Goal: Transaction & Acquisition: Purchase product/service

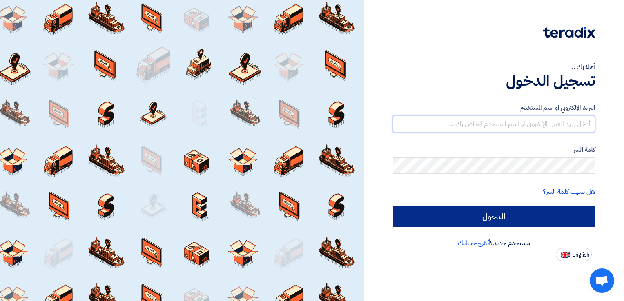
type input "[EMAIL_ADDRESS][DOMAIN_NAME]"
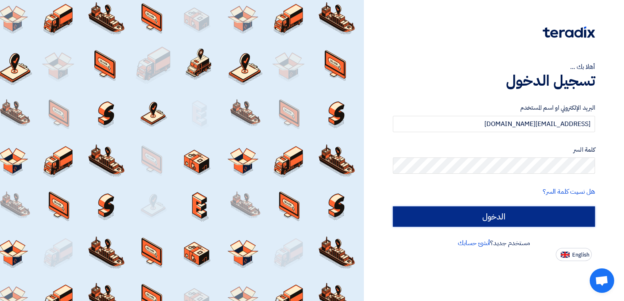
click at [505, 216] on input "الدخول" at bounding box center [494, 217] width 202 height 20
type input "Sign in"
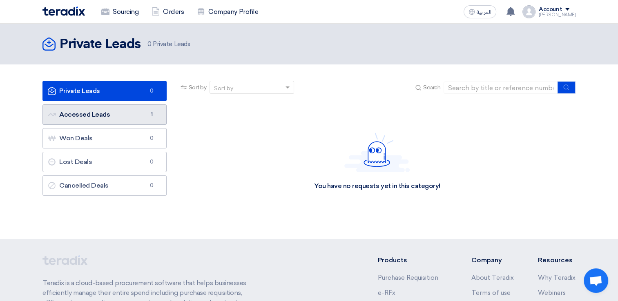
click at [98, 119] on link "Accessed Leads Accessed Leads 1" at bounding box center [104, 115] width 124 height 20
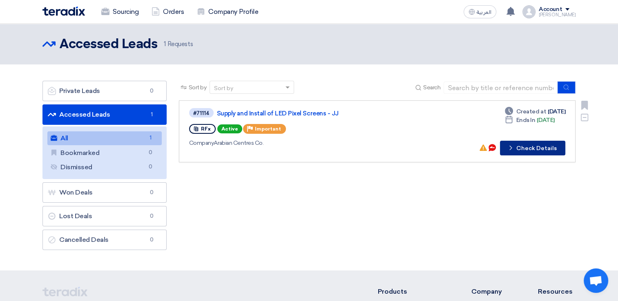
click at [530, 151] on button "Check details Check Details" at bounding box center [532, 148] width 65 height 15
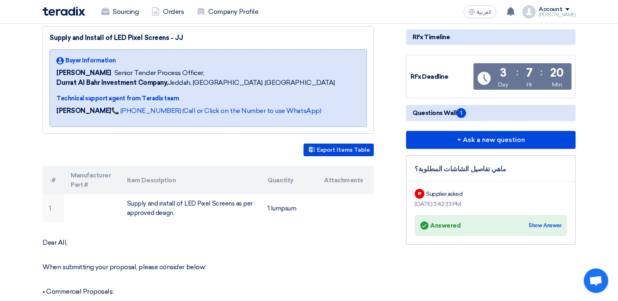
scroll to position [108, 0]
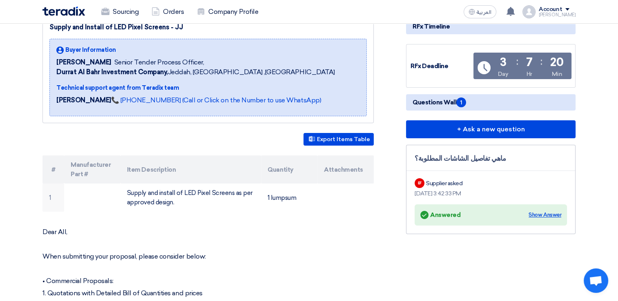
click at [551, 217] on div "Show Answer" at bounding box center [545, 215] width 33 height 8
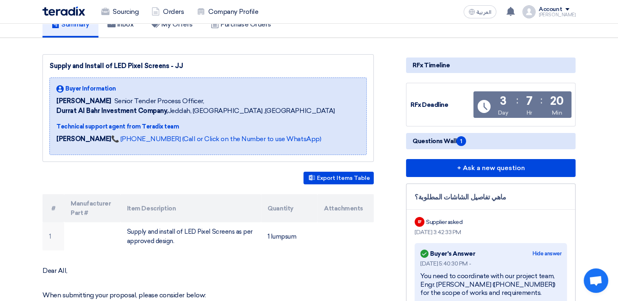
scroll to position [69, 0]
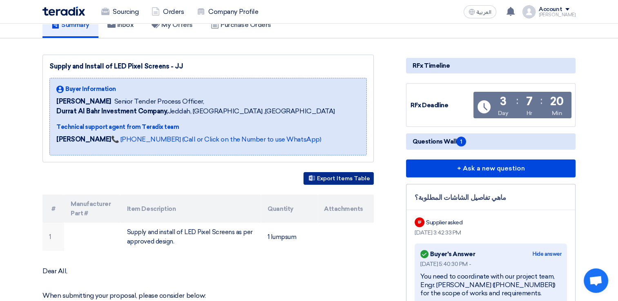
click at [351, 175] on button "Export Items Table" at bounding box center [339, 178] width 70 height 13
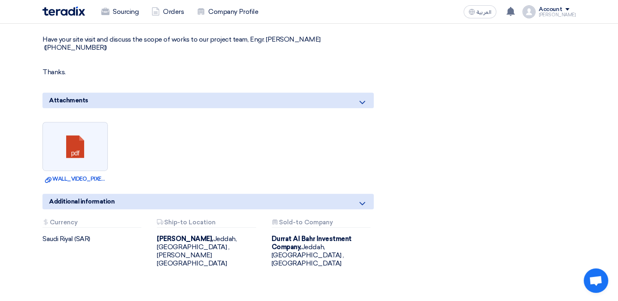
scroll to position [472, 0]
click at [72, 148] on link at bounding box center [75, 147] width 65 height 49
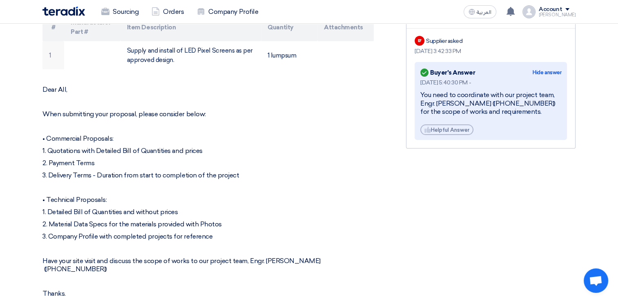
scroll to position [0, 0]
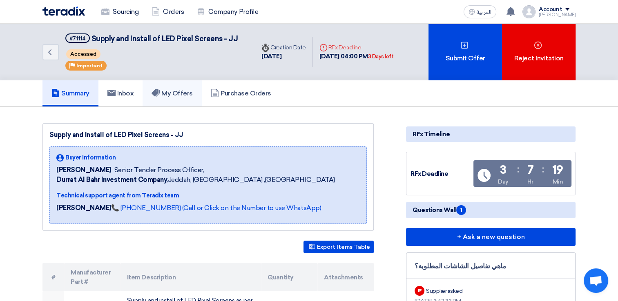
click at [170, 94] on h5 "My Offers" at bounding box center [172, 93] width 41 height 8
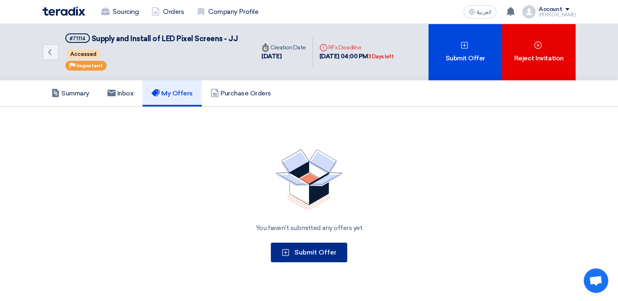
click at [309, 250] on span "Submit Offer" at bounding box center [316, 253] width 42 height 8
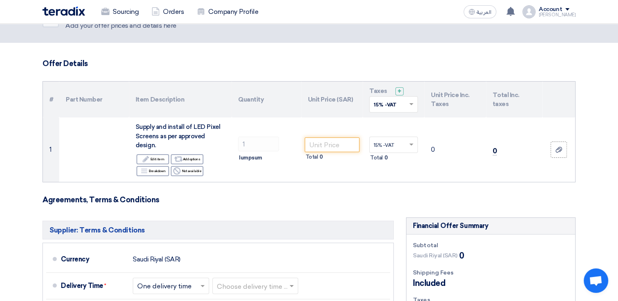
scroll to position [28, 0]
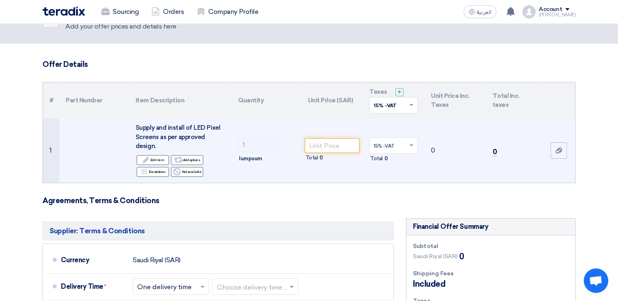
click at [106, 143] on td at bounding box center [94, 150] width 70 height 65
click at [322, 141] on input "number" at bounding box center [332, 145] width 55 height 15
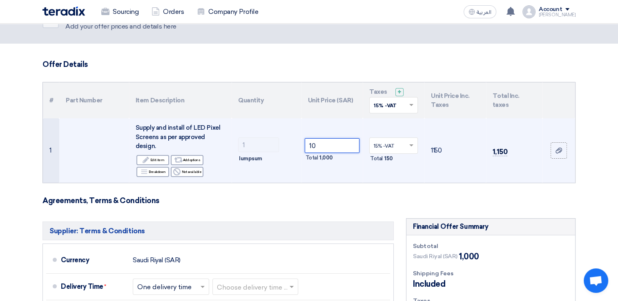
type input "1"
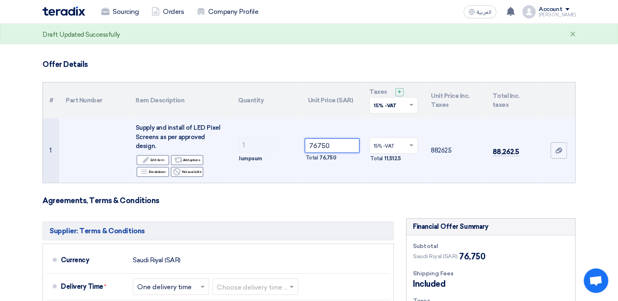
type input "76750"
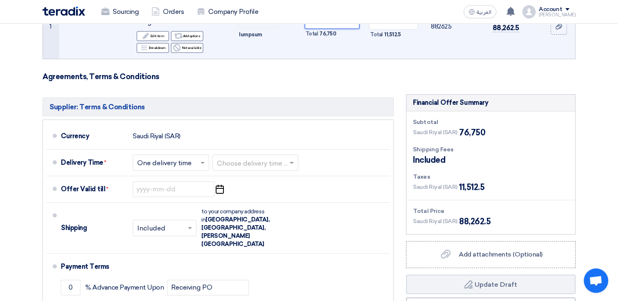
scroll to position [169, 0]
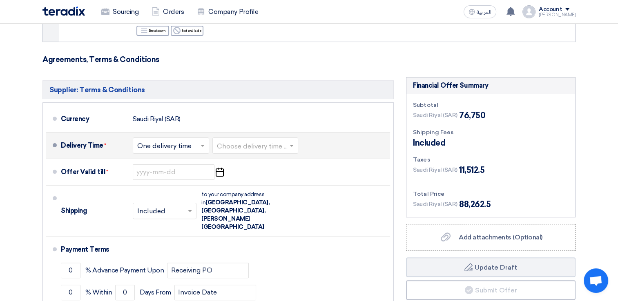
click at [204, 142] on span at bounding box center [204, 146] width 10 height 8
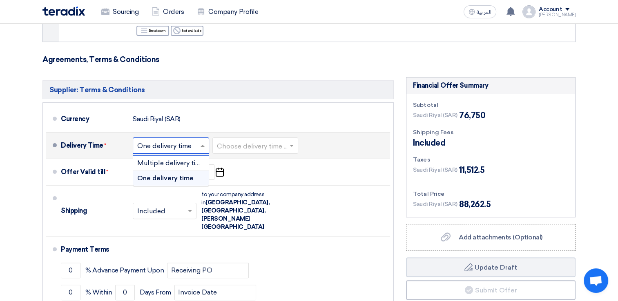
click at [204, 142] on span at bounding box center [204, 146] width 10 height 8
click at [176, 174] on span "One delivery time" at bounding box center [165, 178] width 56 height 8
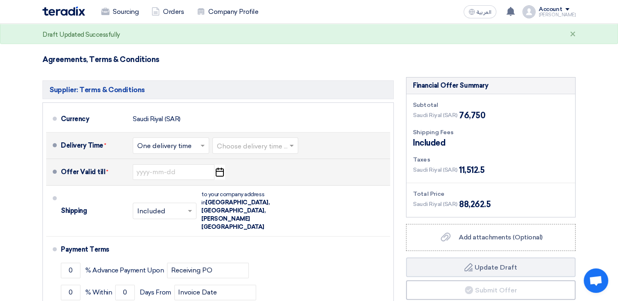
click at [218, 165] on icon "Pick a date" at bounding box center [219, 172] width 11 height 15
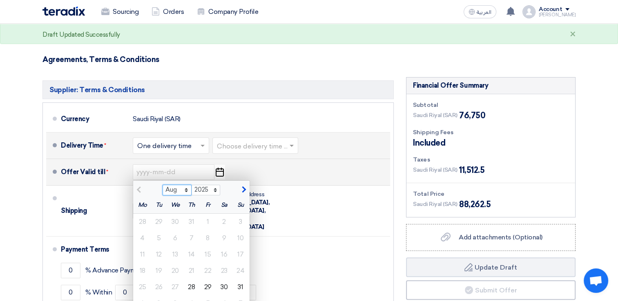
click at [186, 185] on select "Aug Sep Oct Nov Dec" at bounding box center [177, 190] width 29 height 11
select select "9"
click at [163, 185] on select "Aug Sep Oct Nov Dec" at bounding box center [177, 190] width 29 height 11
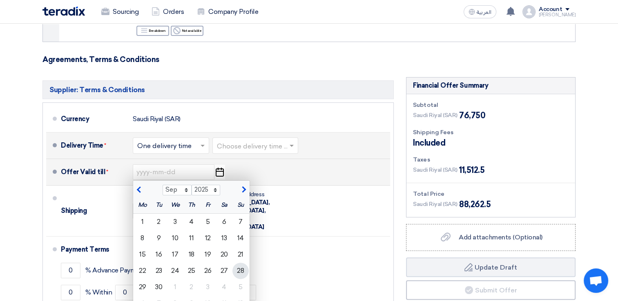
click at [242, 263] on div "28" at bounding box center [240, 271] width 16 height 16
type input "[DATE]"
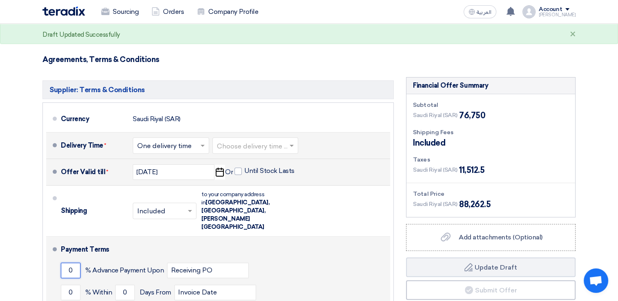
click at [74, 263] on input "0" at bounding box center [71, 271] width 20 height 16
type input "50"
click at [70, 285] on input "0" at bounding box center [71, 293] width 20 height 16
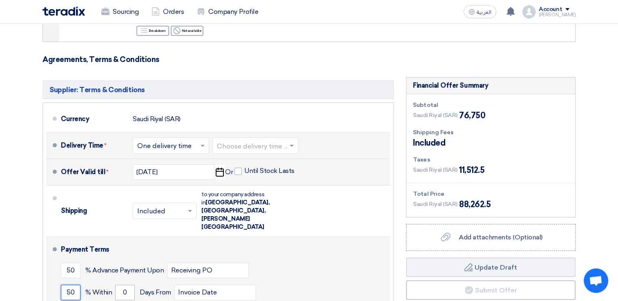
type input "50"
click at [125, 285] on input "0" at bounding box center [125, 293] width 20 height 16
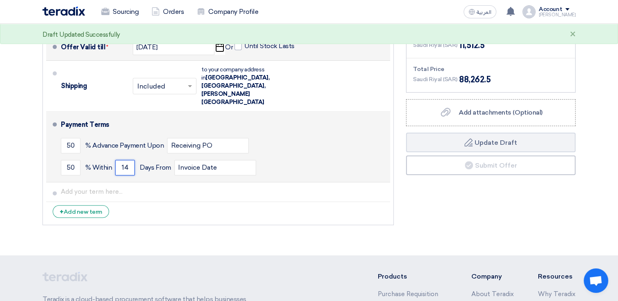
scroll to position [291, 0]
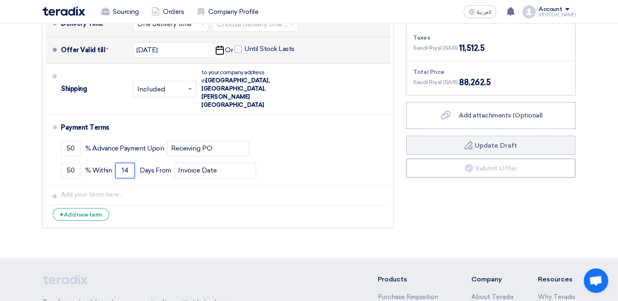
type input "14"
click at [412, 187] on div "Financial Offer Summary Subtotal [GEOGRAPHIC_DATA] (SAR) 76,750 Shipping Fees" at bounding box center [491, 93] width 182 height 277
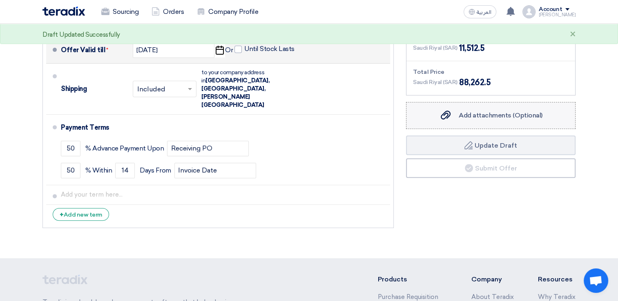
click at [452, 111] on div "Add attachments (Optional) Add attachments (Optional)" at bounding box center [490, 116] width 103 height 10
click at [0, 0] on input "Add attachments (Optional) Add attachments (Optional)" at bounding box center [0, 0] width 0 height 0
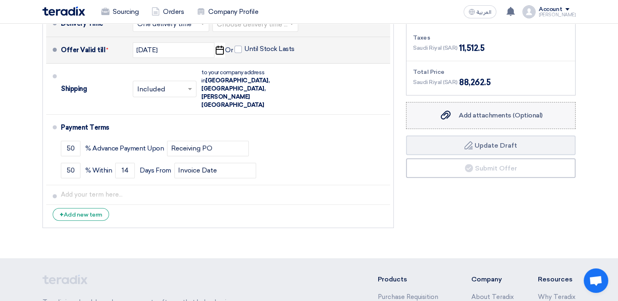
click at [468, 112] on span "Add attachments (Optional)" at bounding box center [501, 116] width 84 height 8
click at [0, 0] on input "Add attachments (Optional) Add attachments (Optional)" at bounding box center [0, 0] width 0 height 0
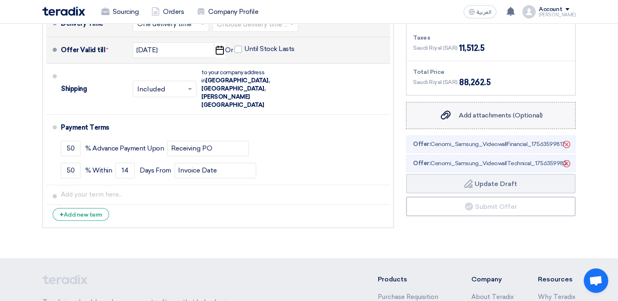
click at [472, 112] on span "Add attachments (Optional)" at bounding box center [501, 116] width 84 height 8
click at [0, 0] on input "Add attachments (Optional) Add attachments (Optional)" at bounding box center [0, 0] width 0 height 0
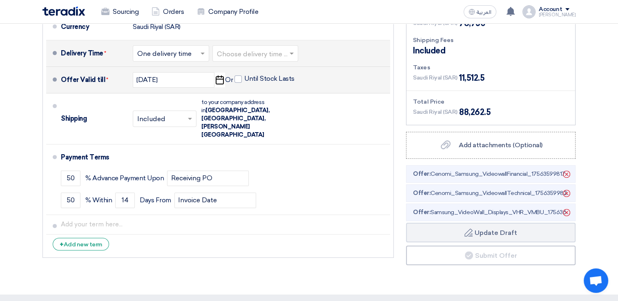
scroll to position [307, 0]
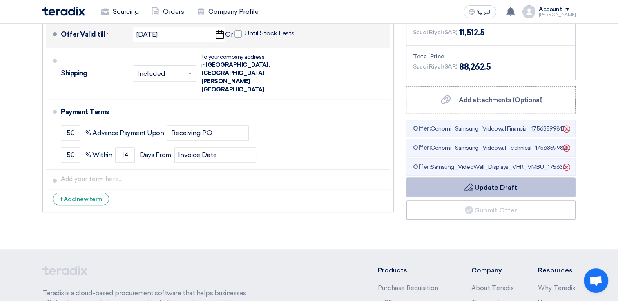
click at [473, 181] on button "Draft Update Draft" at bounding box center [491, 188] width 170 height 20
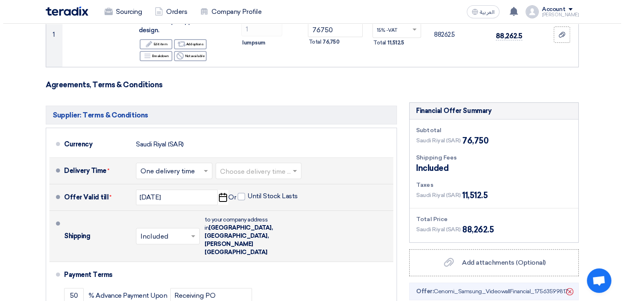
scroll to position [0, 0]
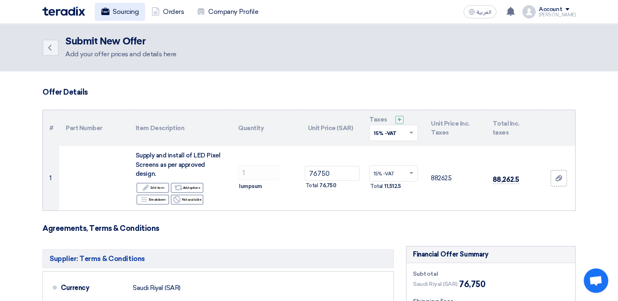
click at [120, 9] on link "Sourcing" at bounding box center [120, 12] width 50 height 18
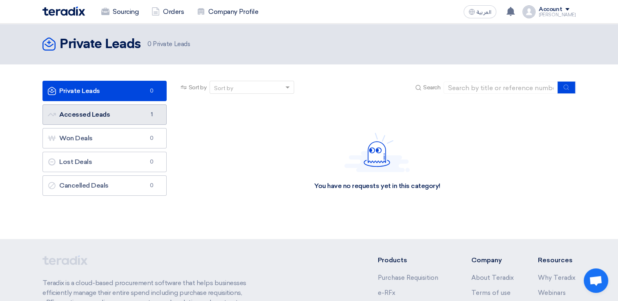
click at [152, 118] on span "1" at bounding box center [152, 115] width 10 height 8
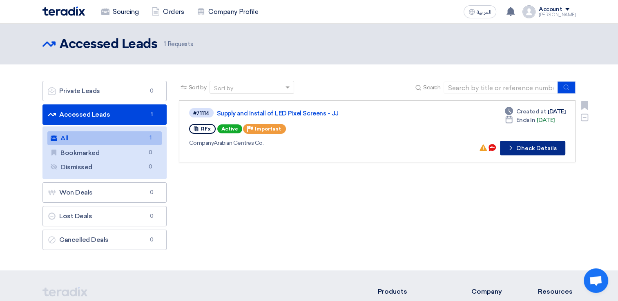
click at [524, 148] on button "Check details Check Details" at bounding box center [532, 148] width 65 height 15
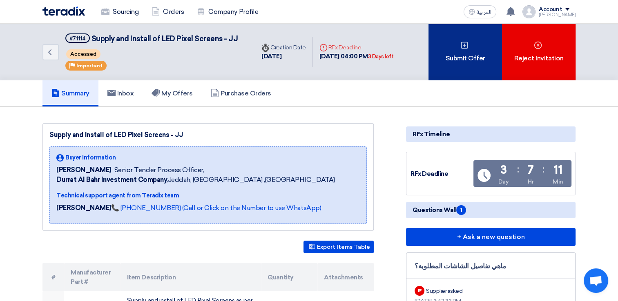
click at [466, 47] on icon at bounding box center [464, 45] width 8 height 8
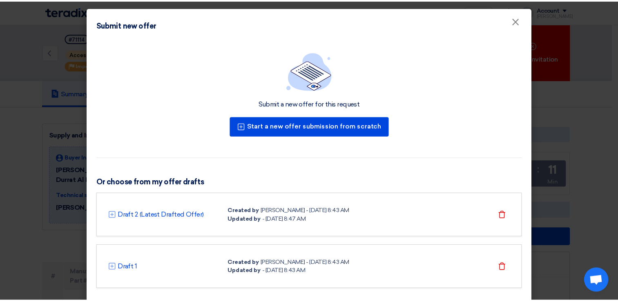
scroll to position [15, 0]
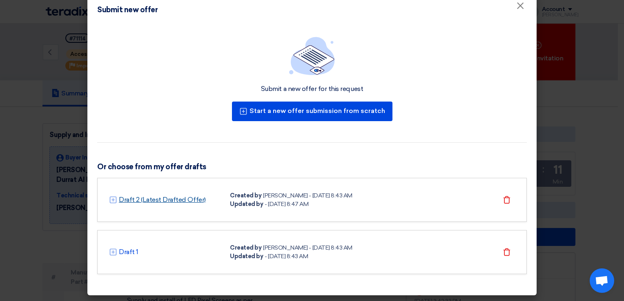
click at [190, 199] on link "Draft 2 (Latest Drafted Offer)" at bounding box center [162, 200] width 87 height 10
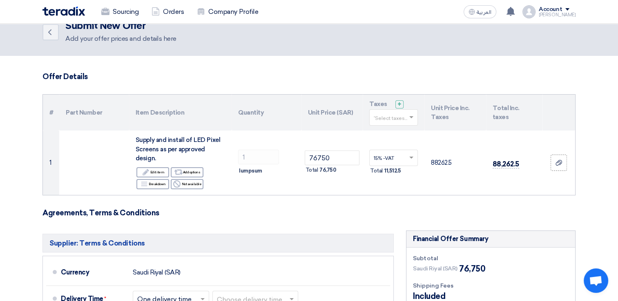
scroll to position [15, 0]
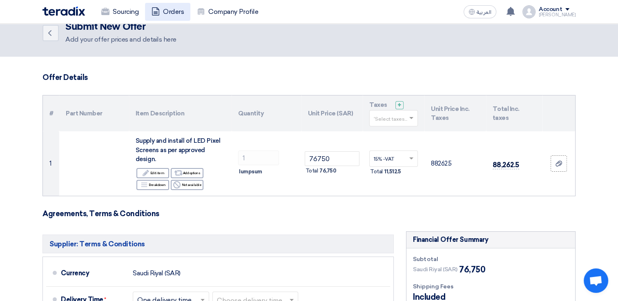
click at [163, 13] on link "Orders" at bounding box center [167, 12] width 45 height 18
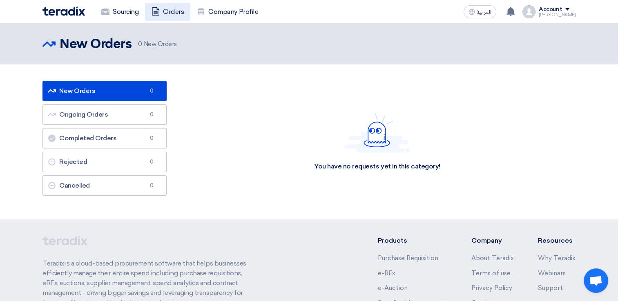
click at [170, 11] on link "Orders" at bounding box center [167, 12] width 45 height 18
click at [127, 14] on link "Sourcing" at bounding box center [120, 12] width 50 height 18
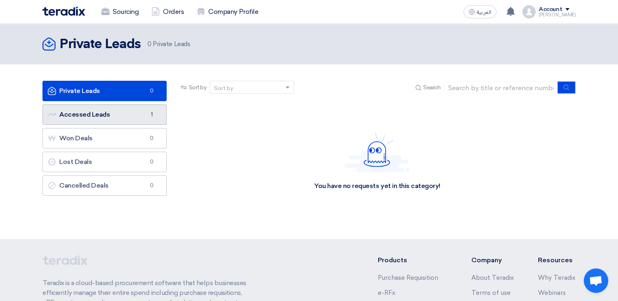
click at [102, 115] on link "Accessed Leads Accessed Leads 1" at bounding box center [104, 115] width 124 height 20
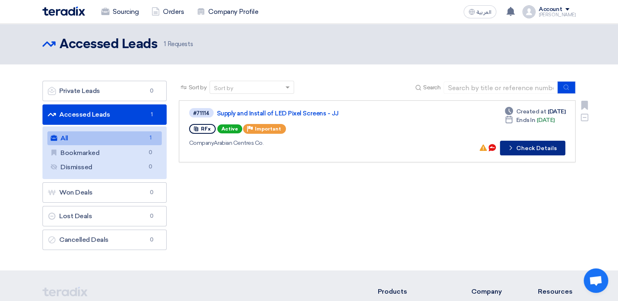
click at [541, 145] on button "Check details Check Details" at bounding box center [532, 148] width 65 height 15
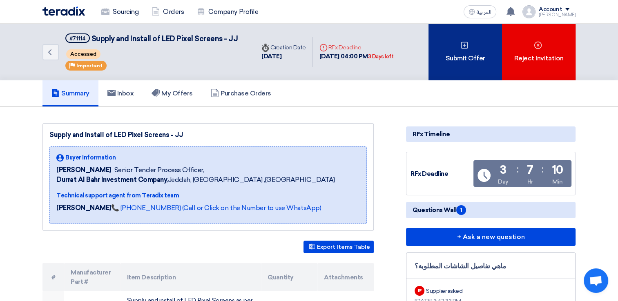
click at [466, 71] on div "Submit Offer" at bounding box center [466, 52] width 74 height 57
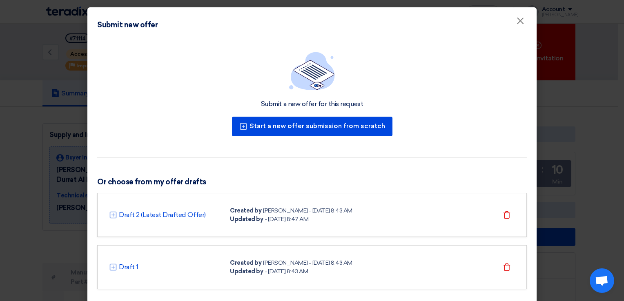
click at [112, 216] on icon at bounding box center [113, 215] width 8 height 8
click at [130, 215] on link "Draft 2 (Latest Drafted Offer)" at bounding box center [162, 215] width 87 height 10
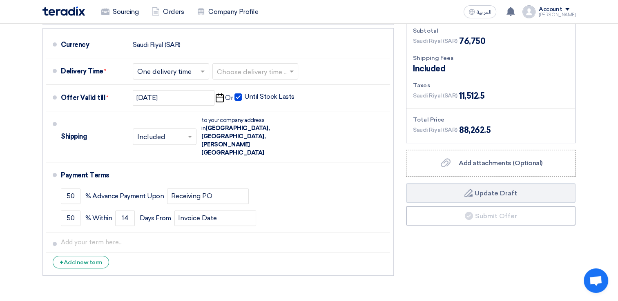
scroll to position [243, 0]
click at [473, 215] on div "Financial Offer Summary Subtotal [GEOGRAPHIC_DATA] (SAR) 76,750 Shipping Fees" at bounding box center [491, 141] width 182 height 277
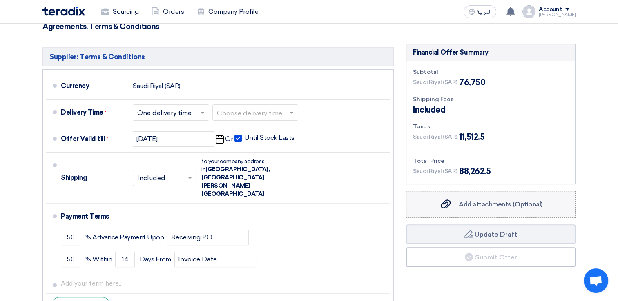
scroll to position [204, 0]
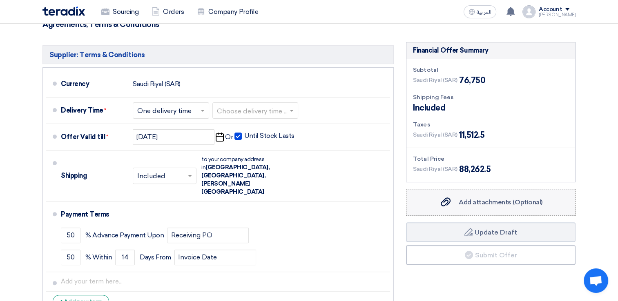
click at [484, 199] on span "Add attachments (Optional)" at bounding box center [501, 203] width 84 height 8
click at [0, 0] on input "Add attachments (Optional) Add attachments (Optional)" at bounding box center [0, 0] width 0 height 0
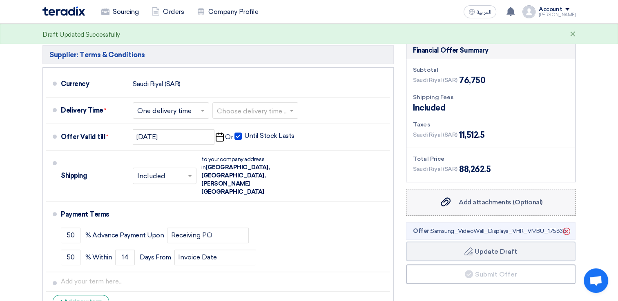
click at [460, 198] on div "Add attachments (Optional) Add attachments (Optional)" at bounding box center [490, 203] width 103 height 10
click at [0, 0] on input "Add attachments (Optional) Add attachments (Optional)" at bounding box center [0, 0] width 0 height 0
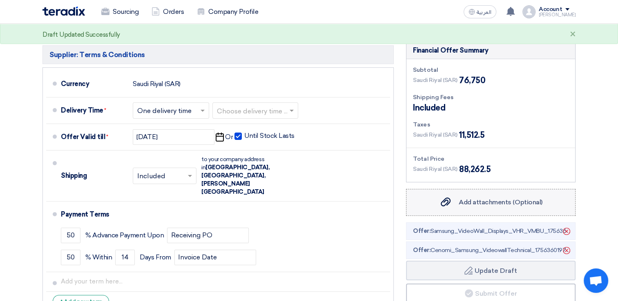
click at [461, 198] on div "Add attachments (Optional) Add attachments (Optional)" at bounding box center [490, 203] width 103 height 10
click at [0, 0] on input "Add attachments (Optional) Add attachments (Optional)" at bounding box center [0, 0] width 0 height 0
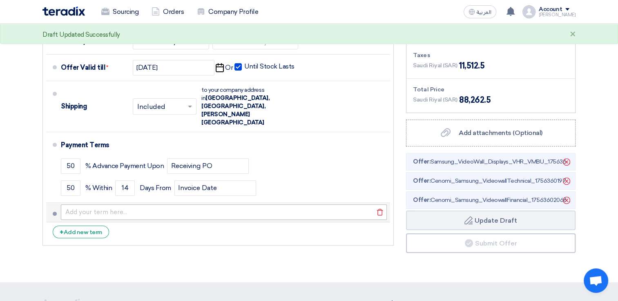
scroll to position [274, 0]
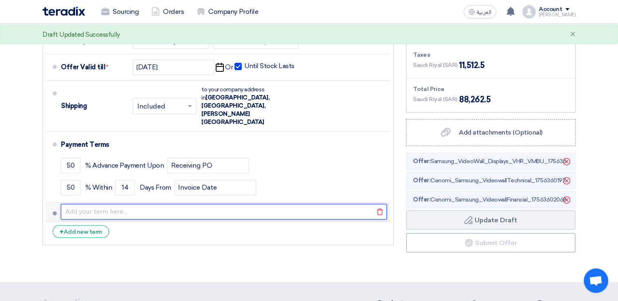
click at [335, 204] on input "text" at bounding box center [224, 212] width 326 height 16
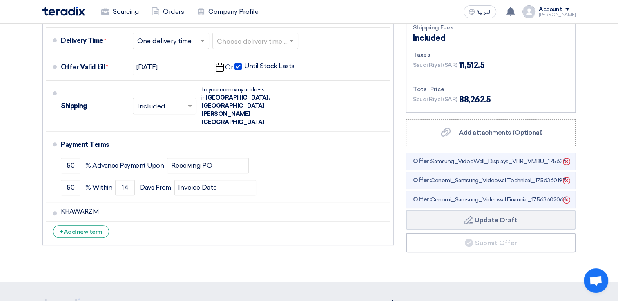
click at [310, 242] on div "Supplier: Terms & Conditions Currency [GEOGRAPHIC_DATA] (SAR) Delivery Time * C…" at bounding box center [218, 114] width 364 height 284
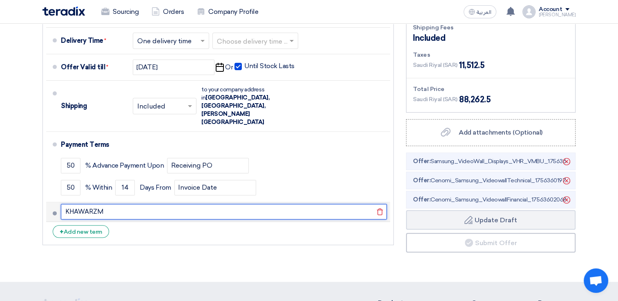
click at [203, 204] on input "KHAWARZM" at bounding box center [224, 212] width 326 height 16
type input "KHWARZM"
click at [406, 210] on button "Draft Update Draft" at bounding box center [491, 220] width 170 height 20
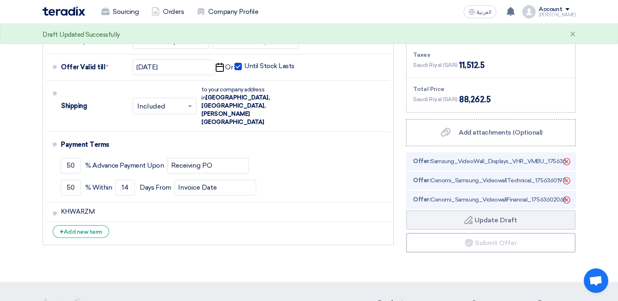
click at [226, 245] on section "Offer Details # Part Number Item Description Quantity Unit Price (SAR) Taxes + …" at bounding box center [309, 39] width 618 height 485
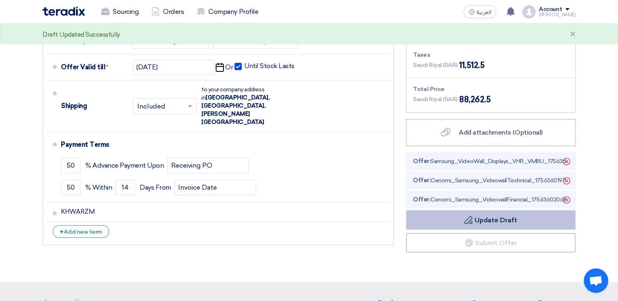
click at [459, 210] on button "Draft Update Draft" at bounding box center [491, 220] width 170 height 20
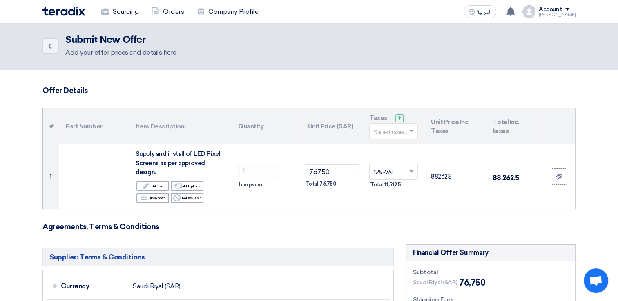
scroll to position [0, 0]
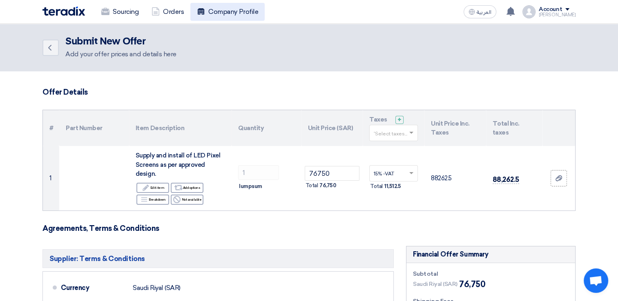
click at [218, 13] on link "Company Profile" at bounding box center [227, 12] width 74 height 18
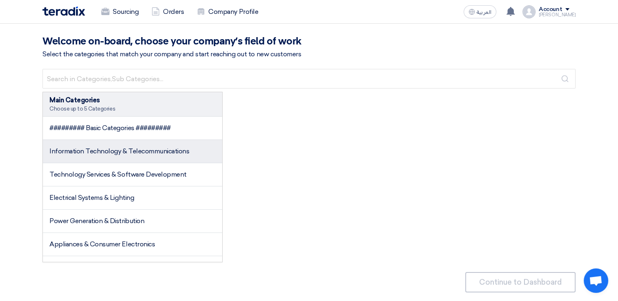
click at [127, 153] on span "Information Technology & Telecommunications" at bounding box center [119, 151] width 140 height 8
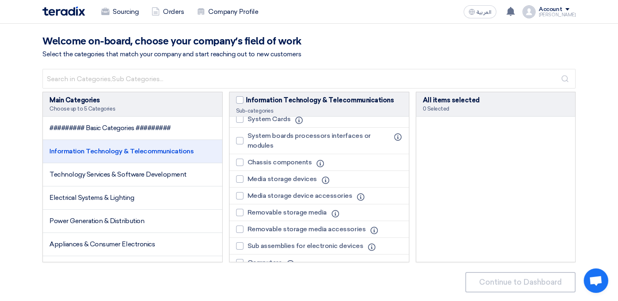
scroll to position [51, 0]
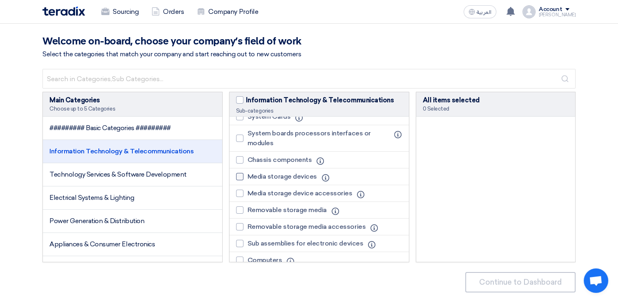
click at [240, 178] on div at bounding box center [239, 176] width 7 height 7
click at [248, 178] on input "Media storage devices" at bounding box center [250, 176] width 5 height 5
checkbox input "true"
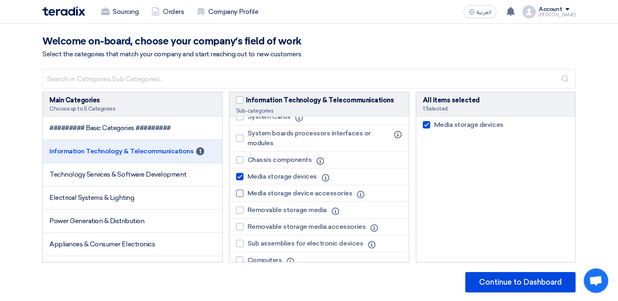
click at [241, 194] on div at bounding box center [239, 193] width 7 height 7
click at [248, 194] on input "Media storage device accessories" at bounding box center [250, 193] width 5 height 5
checkbox input "true"
click at [243, 208] on div at bounding box center [239, 210] width 7 height 7
click at [248, 208] on input "Removable storage media" at bounding box center [250, 210] width 5 height 5
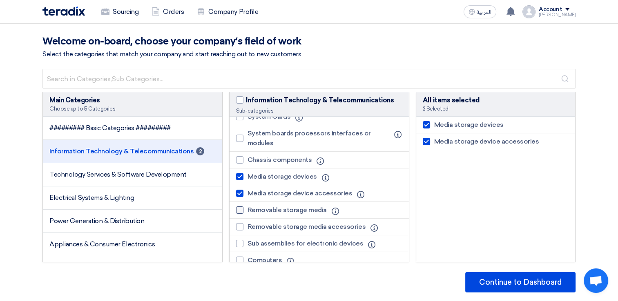
checkbox input "true"
click at [243, 226] on div at bounding box center [239, 226] width 7 height 7
click at [248, 226] on input "Removable storage media accessories" at bounding box center [250, 227] width 5 height 5
checkbox input "true"
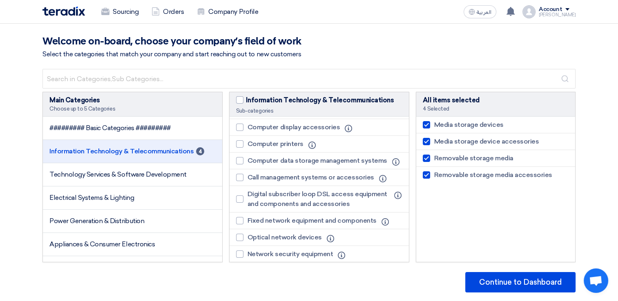
scroll to position [273, 0]
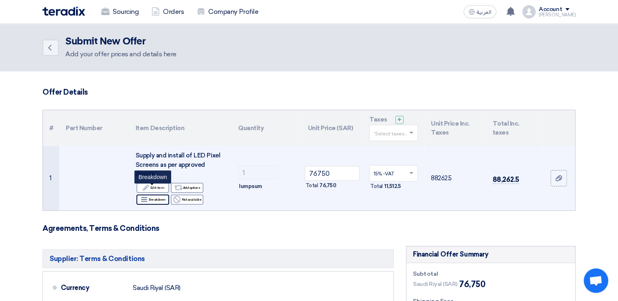
click at [160, 195] on div "Breakdown Breakdown" at bounding box center [152, 200] width 33 height 10
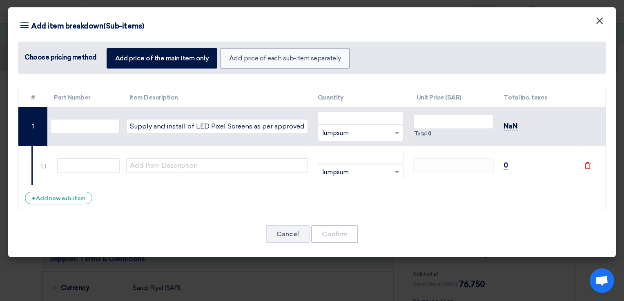
click at [601, 23] on span "×" at bounding box center [600, 23] width 8 height 16
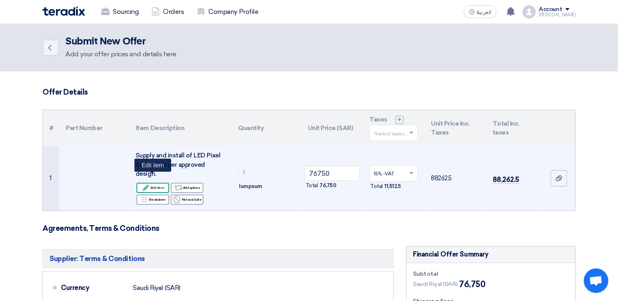
click at [149, 184] on icon "Edit" at bounding box center [145, 187] width 7 height 7
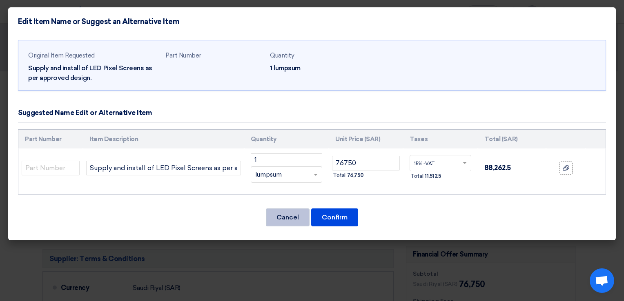
click at [281, 218] on button "Cancel" at bounding box center [288, 218] width 44 height 18
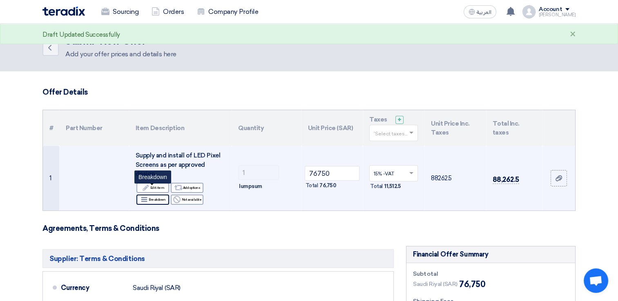
click at [151, 195] on div "Breakdown Breakdown" at bounding box center [152, 200] width 33 height 10
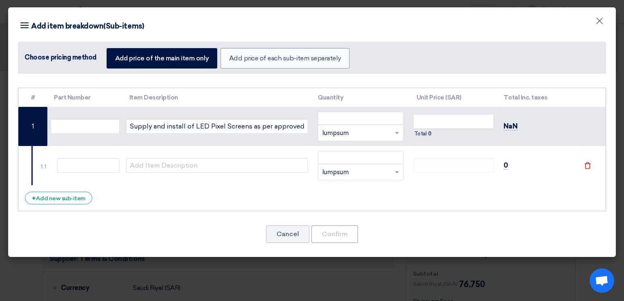
click at [402, 133] on span at bounding box center [398, 133] width 10 height 9
click at [376, 150] on div "Pieces" at bounding box center [360, 149] width 85 height 16
click at [600, 24] on span "×" at bounding box center [600, 23] width 8 height 16
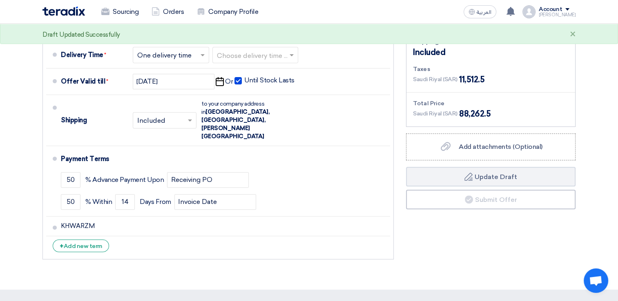
scroll to position [263, 0]
